Goal: Task Accomplishment & Management: Manage account settings

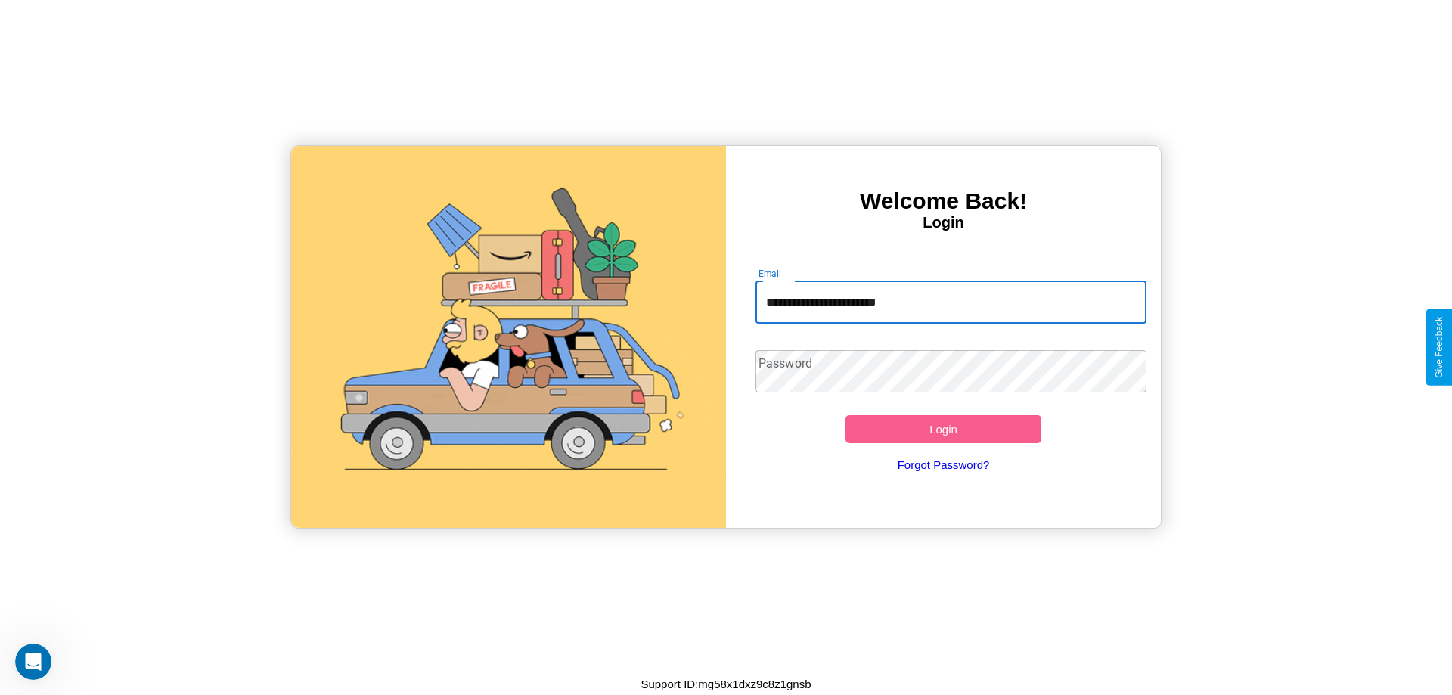
type input "**********"
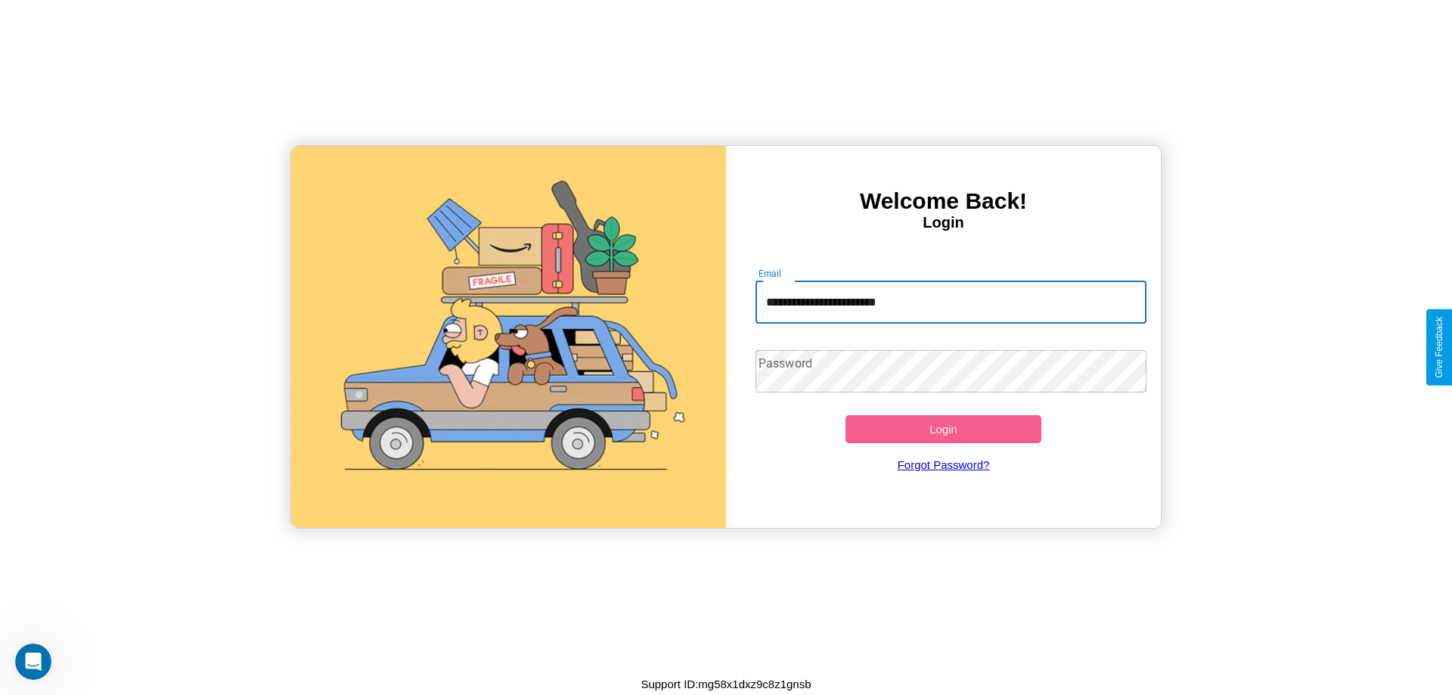
click at [943, 429] on button "Login" at bounding box center [943, 429] width 196 height 28
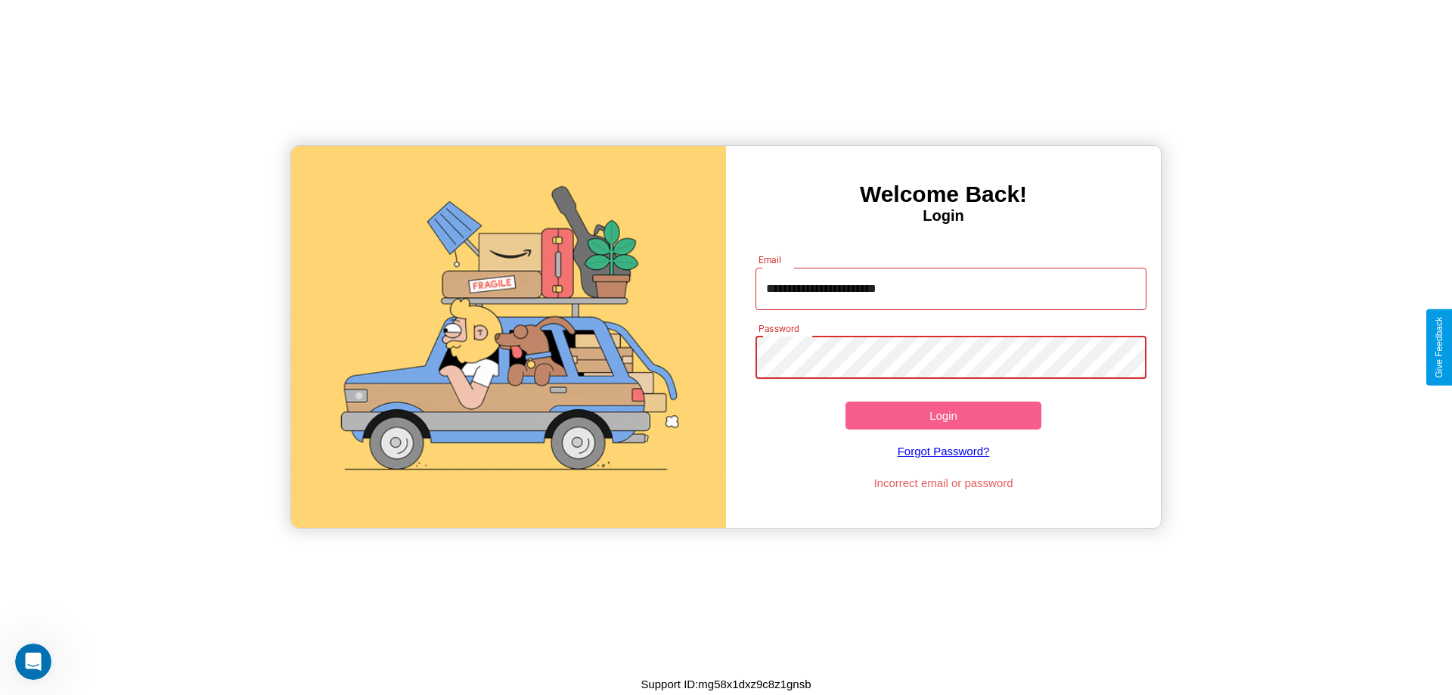
click at [943, 415] on button "Login" at bounding box center [943, 416] width 196 height 28
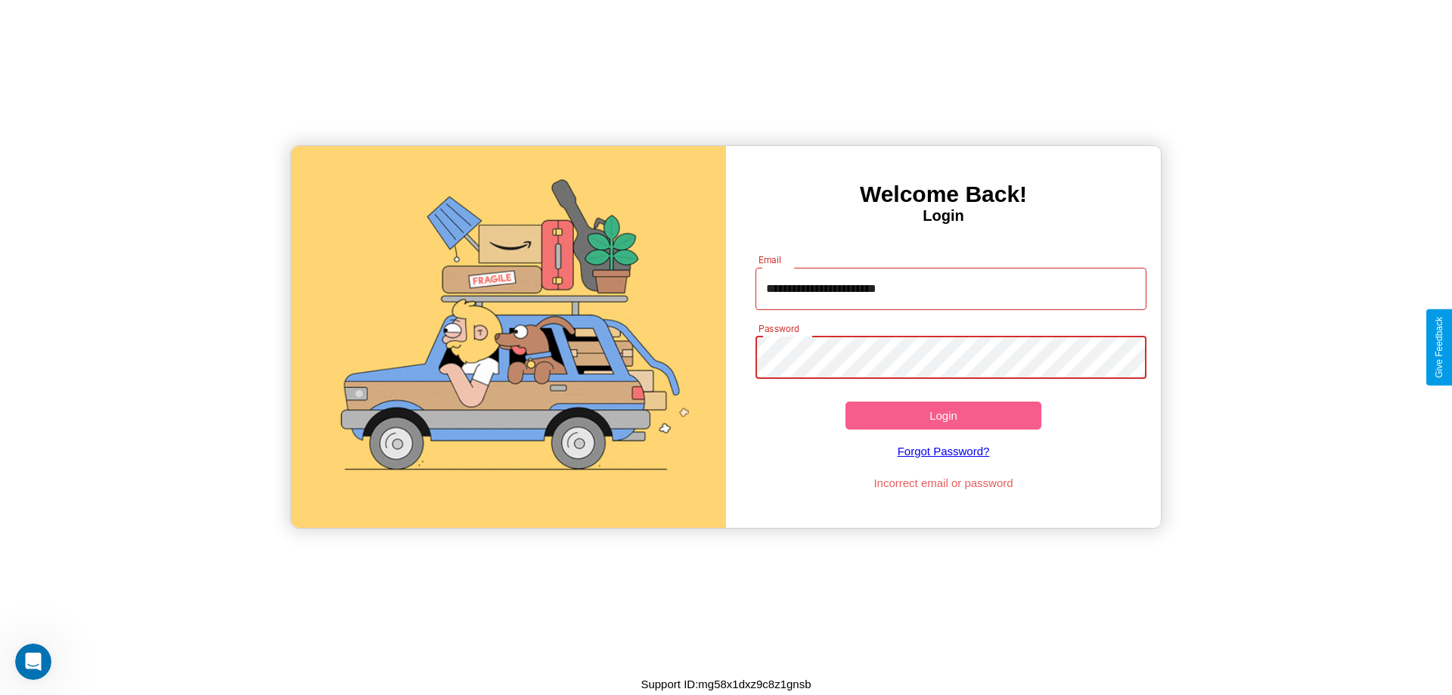
click at [943, 415] on button "Login" at bounding box center [943, 416] width 196 height 28
